Goal: Information Seeking & Learning: Learn about a topic

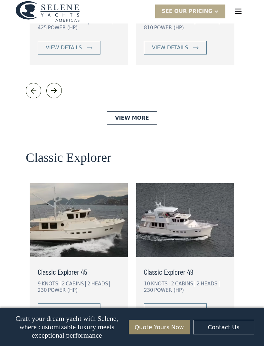
scroll to position [1308, 0]
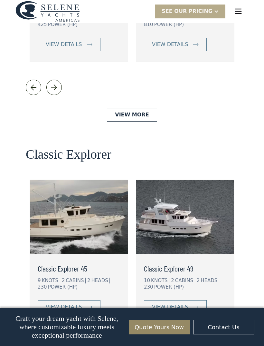
click at [199, 180] on img at bounding box center [185, 217] width 98 height 74
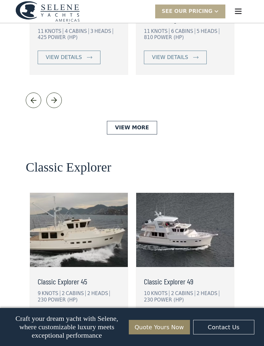
scroll to position [1329, 0]
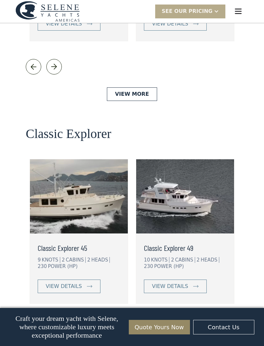
click at [195, 279] on link "view details" at bounding box center [175, 286] width 63 height 14
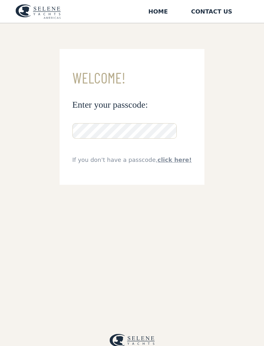
click at [223, 93] on div "**********" at bounding box center [132, 196] width 264 height 346
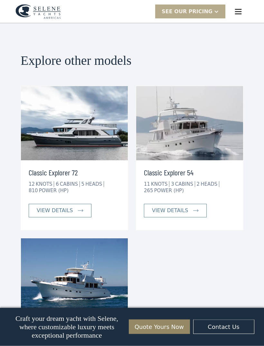
scroll to position [1524, 0]
click at [194, 204] on link "view details" at bounding box center [175, 211] width 63 height 14
